Goal: Contribute content: Add original content to the website for others to see

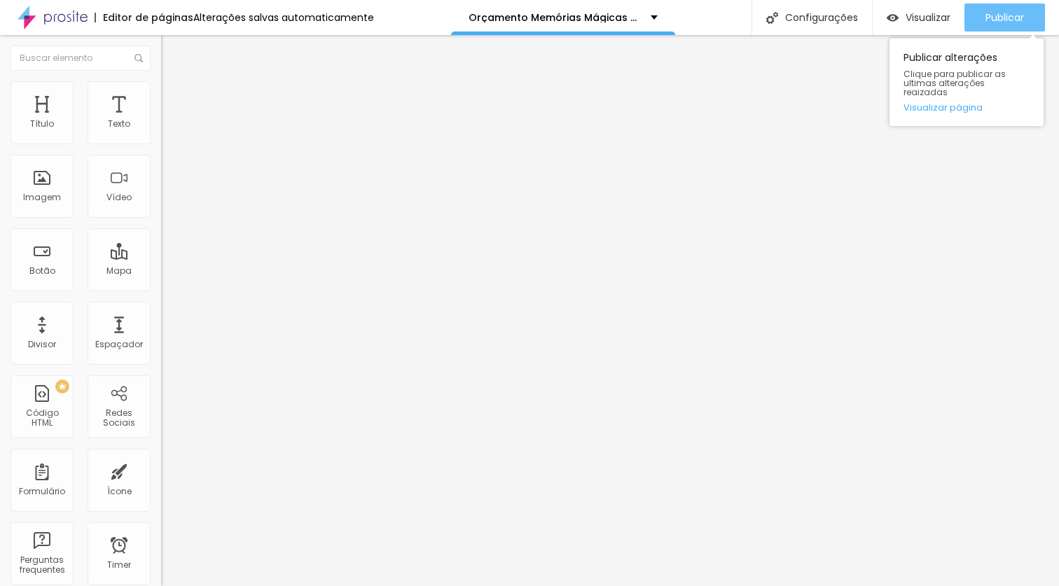
click at [1019, 20] on span "Publicar" at bounding box center [1005, 17] width 39 height 11
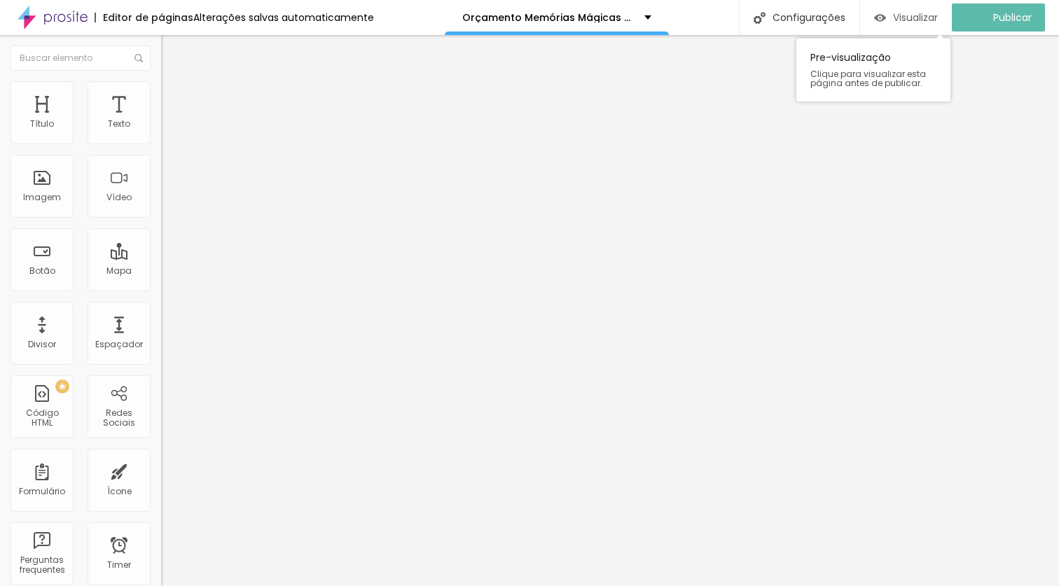
click at [910, 22] on span "Visualizar" at bounding box center [915, 17] width 45 height 11
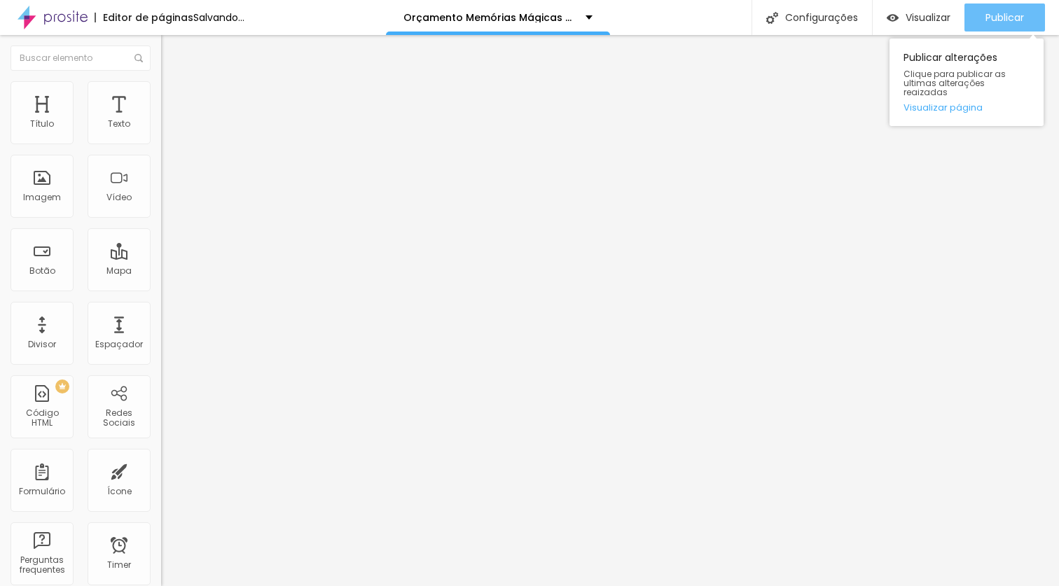
click at [1002, 22] on span "Publicar" at bounding box center [1005, 17] width 39 height 11
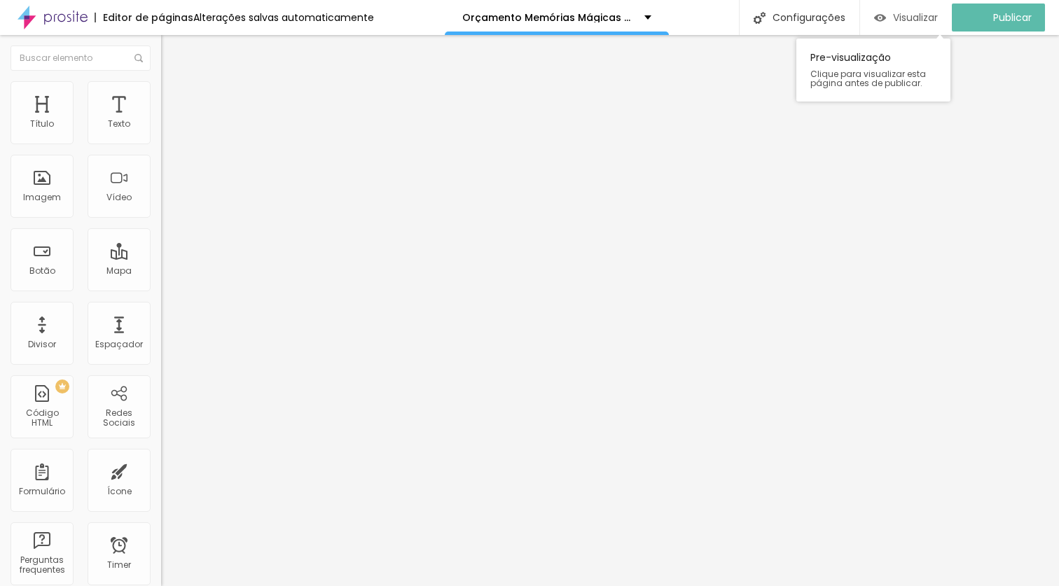
click at [919, 18] on span "Visualizar" at bounding box center [915, 17] width 45 height 11
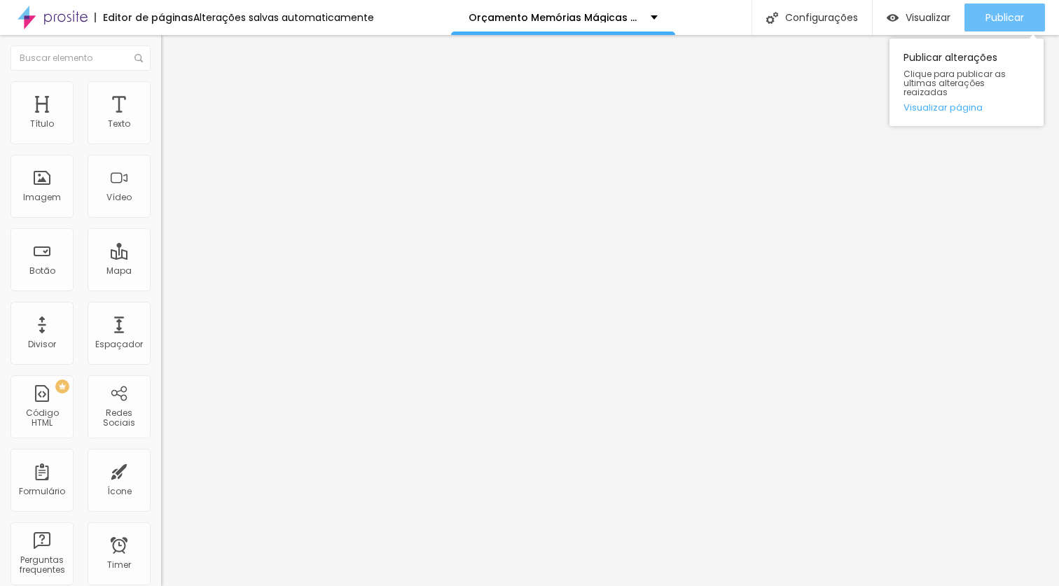
click at [1009, 14] on span "Publicar" at bounding box center [1005, 17] width 39 height 11
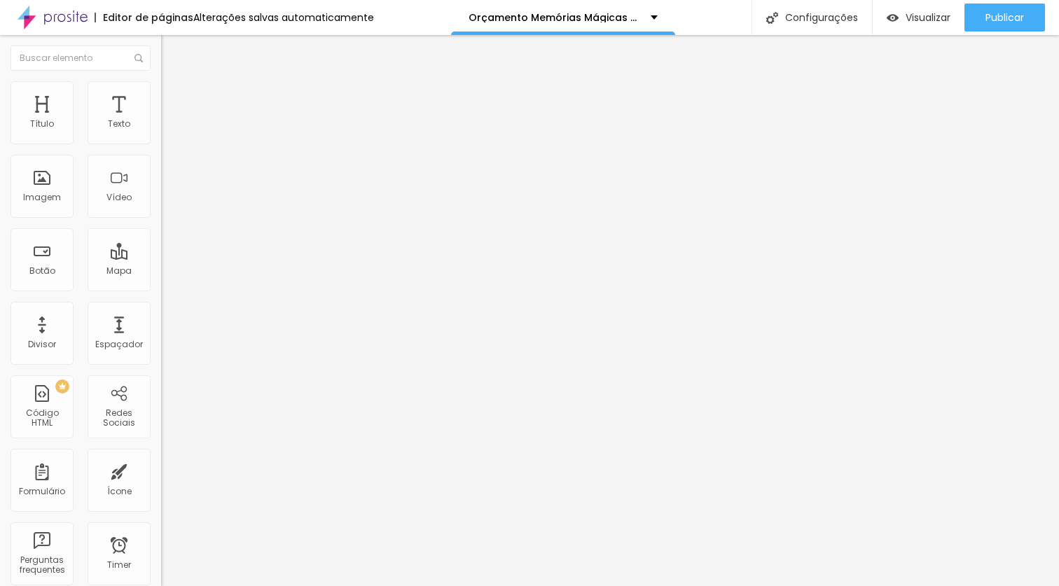
click at [161, 90] on img at bounding box center [167, 87] width 13 height 13
click at [174, 83] on span "Conteúdo" at bounding box center [195, 77] width 43 height 12
click at [161, 132] on input "text" at bounding box center [245, 125] width 168 height 14
paste input "[URL][DOMAIN_NAME]"
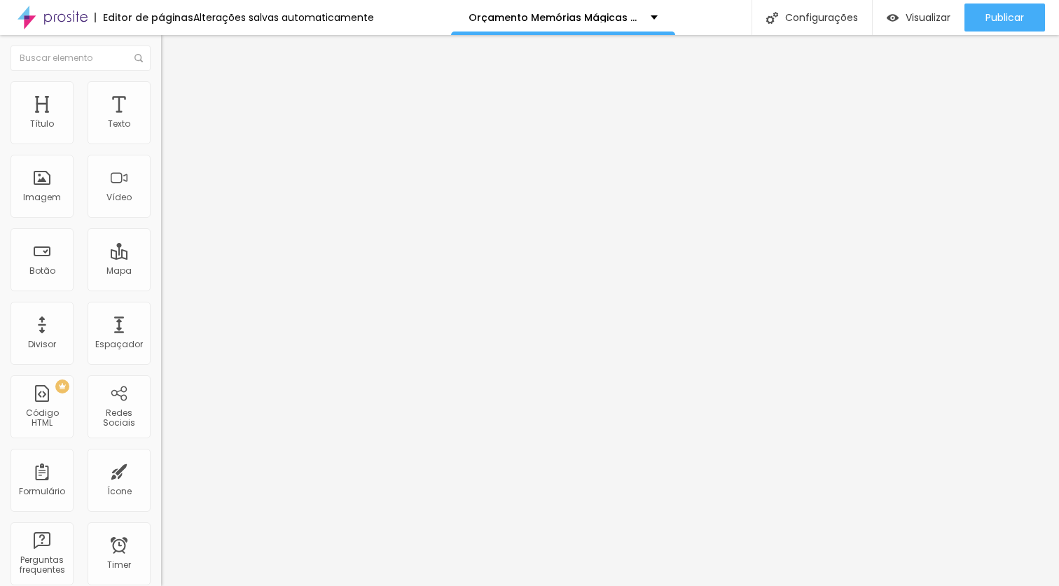
type input "[URL][DOMAIN_NAME]"
click at [161, 263] on div at bounding box center [241, 263] width 161 height 0
click at [161, 132] on input "[URL][DOMAIN_NAME]" at bounding box center [245, 125] width 168 height 14
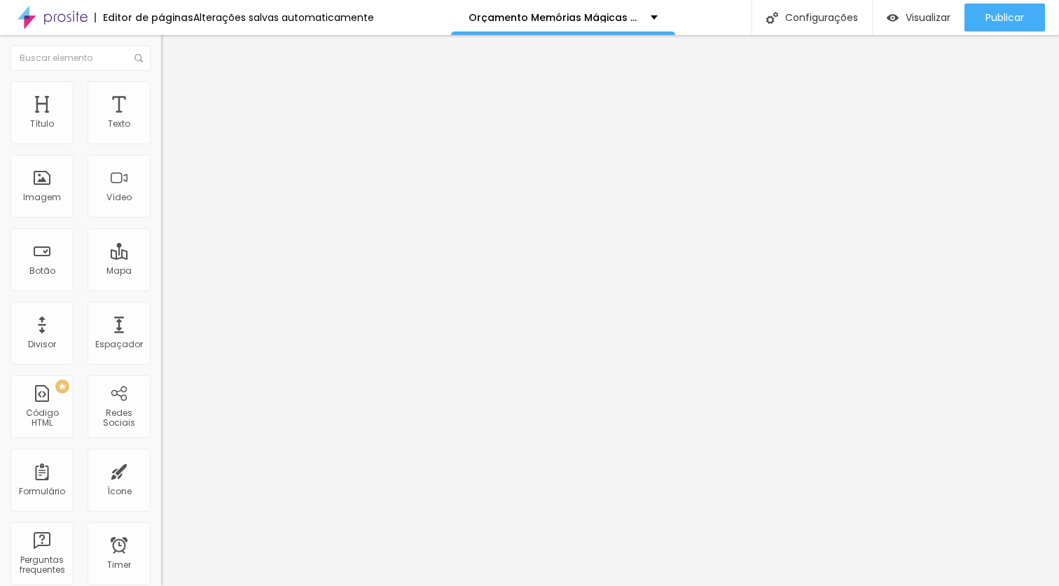
drag, startPoint x: 50, startPoint y: 157, endPoint x: 153, endPoint y: 158, distance: 103.0
click at [161, 158] on div "URL do vídeo [URL][DOMAIN_NAME] Alinhamento Proporção 4:3 Standard Ultrawide 21…" at bounding box center [241, 190] width 161 height 163
click at [161, 132] on input "[URL][DOMAIN_NAME]" at bounding box center [245, 125] width 168 height 14
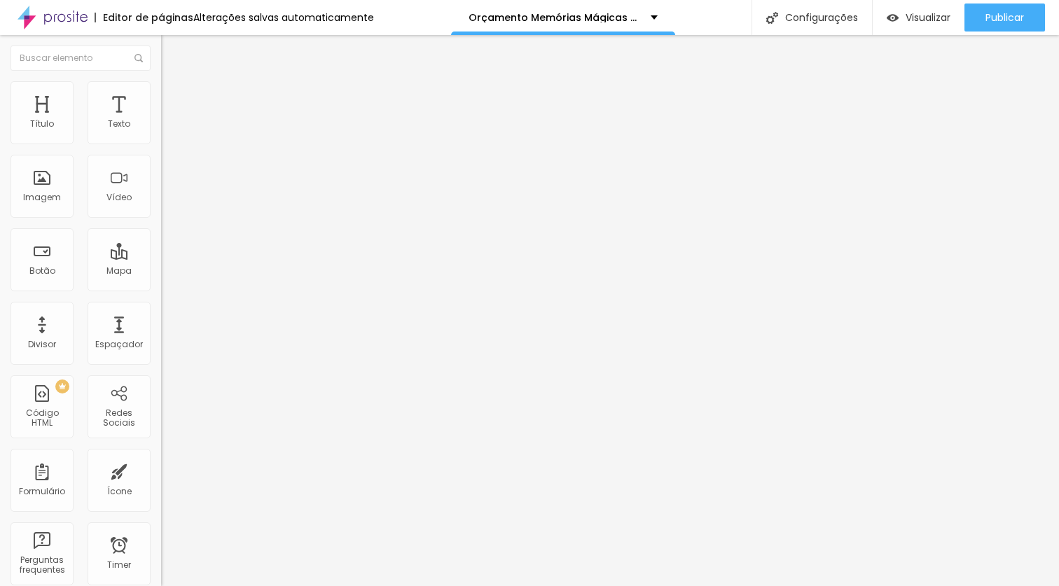
drag, startPoint x: 142, startPoint y: 161, endPoint x: 0, endPoint y: 153, distance: 142.4
click at [161, 153] on div "URL do vídeo [URL][DOMAIN_NAME] Alinhamento Proporção 4:3 Standard Ultrawide 21…" at bounding box center [241, 190] width 161 height 163
click at [161, 132] on input "text" at bounding box center [245, 125] width 168 height 14
paste input "[URL][DOMAIN_NAME]"
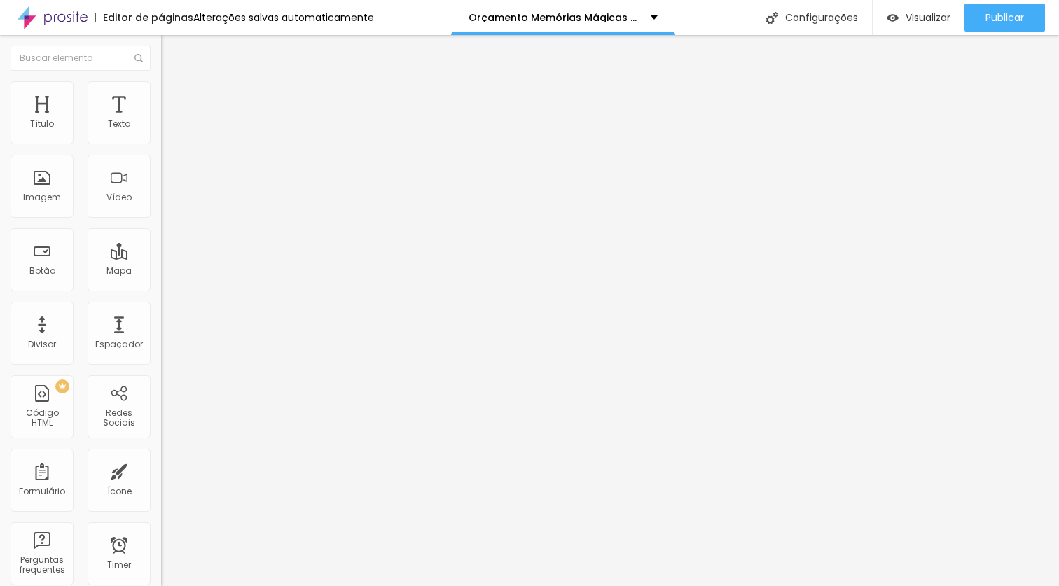
type input "[URL][DOMAIN_NAME]"
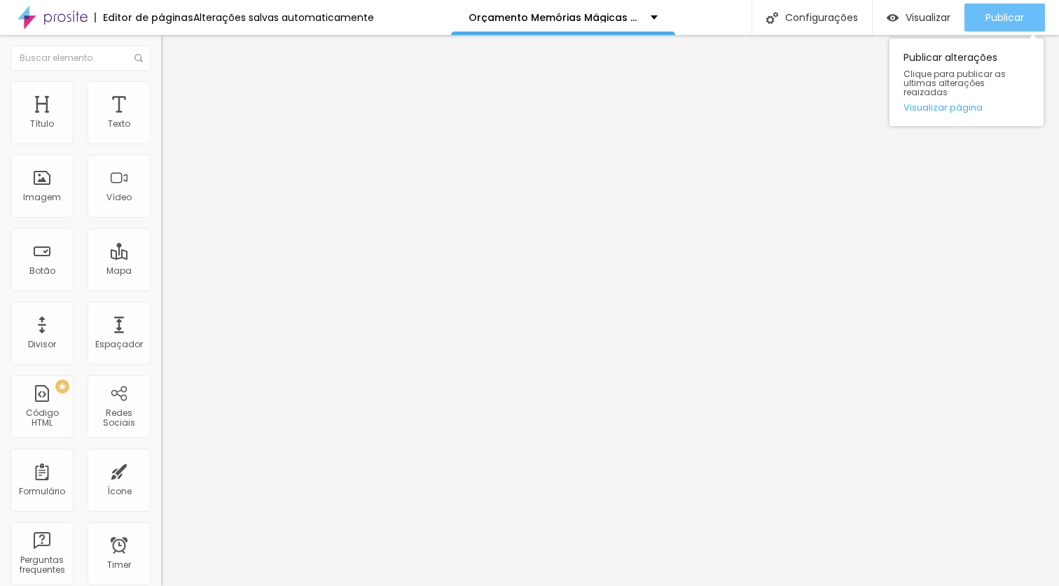
click at [1029, 15] on button "Publicar" at bounding box center [1005, 18] width 81 height 28
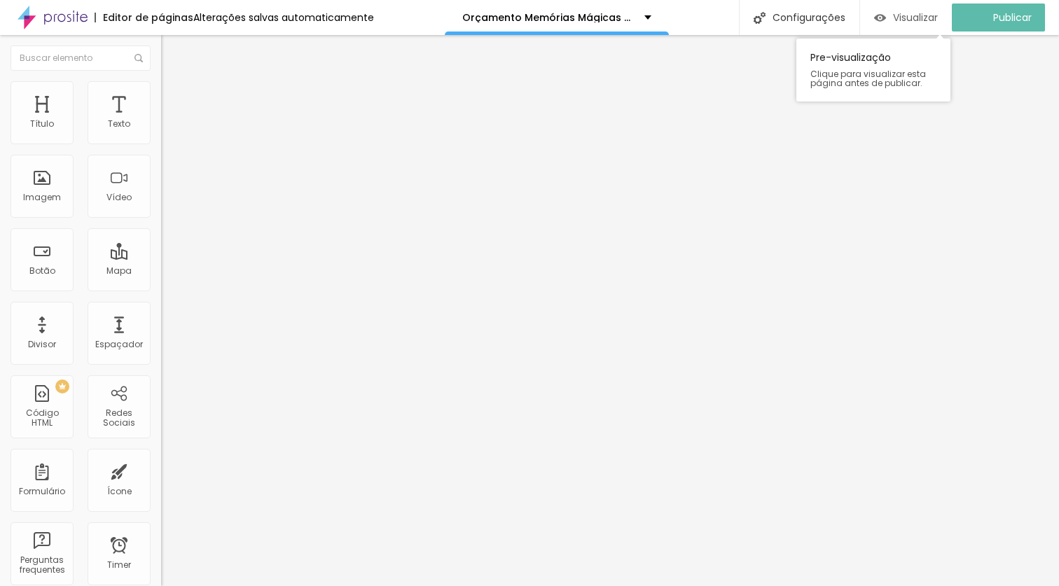
click at [926, 13] on span "Visualizar" at bounding box center [915, 17] width 45 height 11
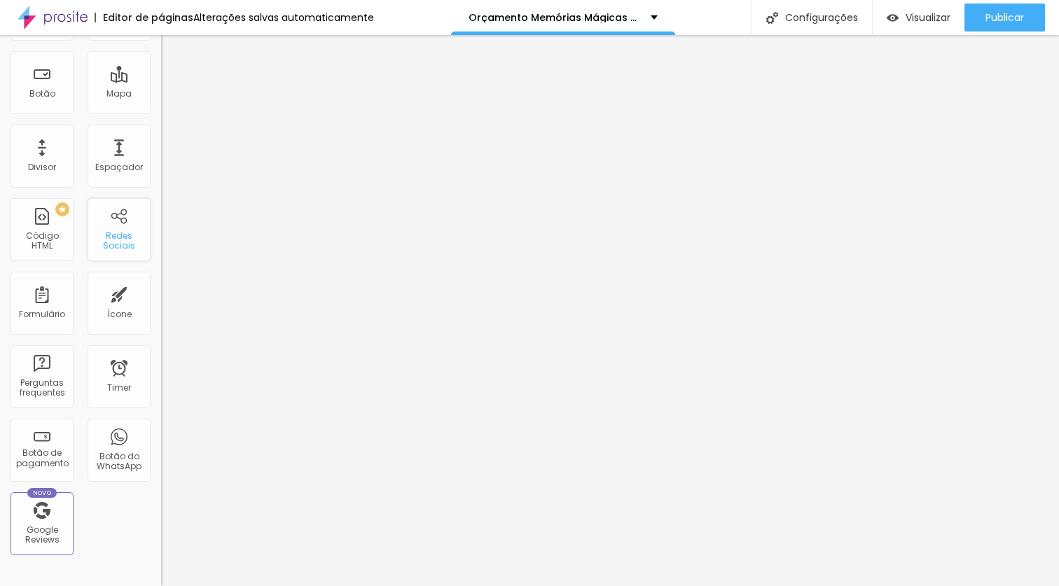
scroll to position [182, 0]
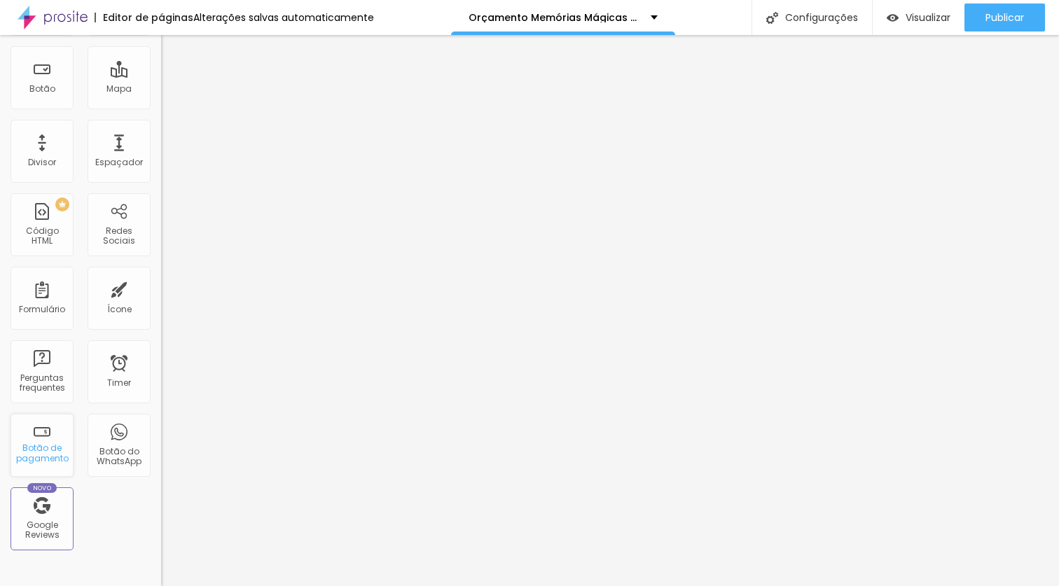
click at [50, 441] on div "Botão de pagamento" at bounding box center [42, 445] width 63 height 63
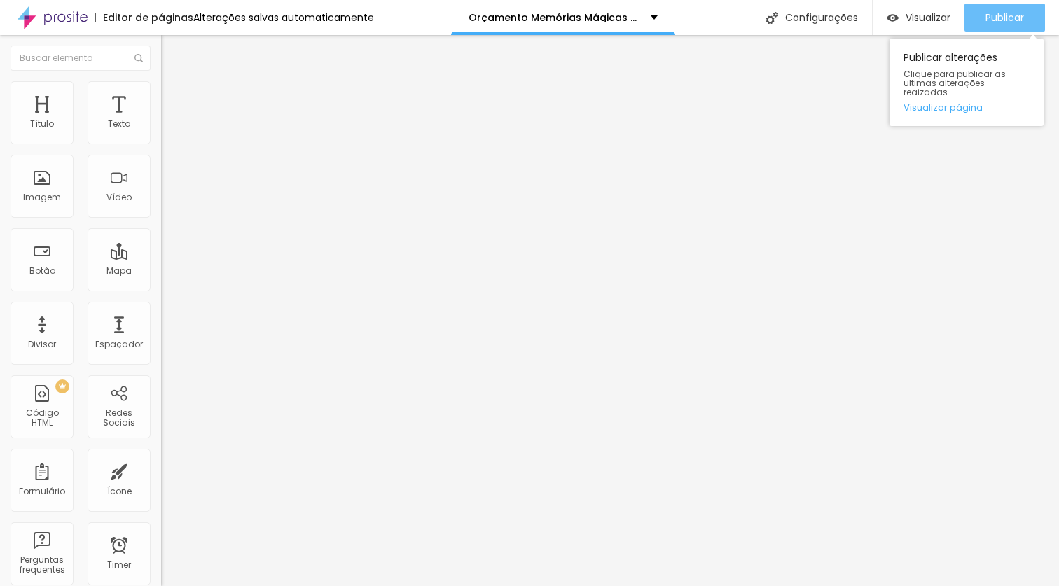
click at [1002, 16] on span "Publicar" at bounding box center [1005, 17] width 39 height 11
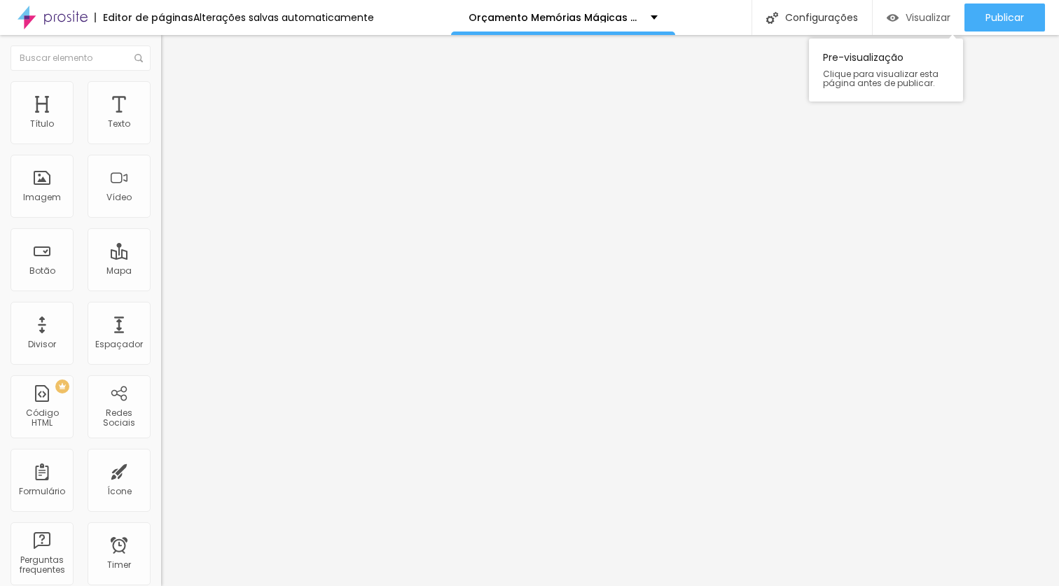
click at [906, 13] on span "Visualizar" at bounding box center [928, 17] width 45 height 11
